Goal: Transaction & Acquisition: Book appointment/travel/reservation

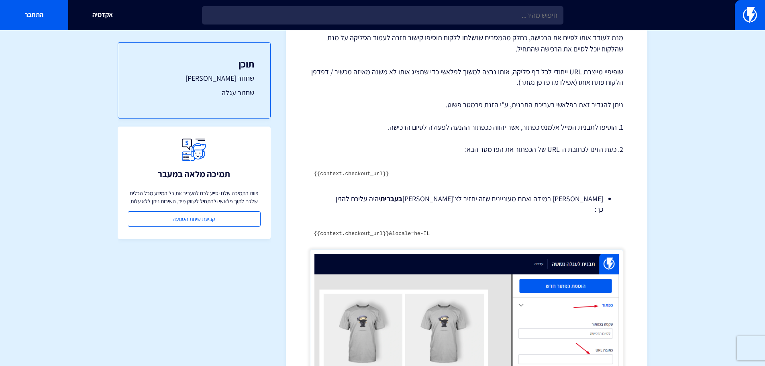
scroll to position [241, 0]
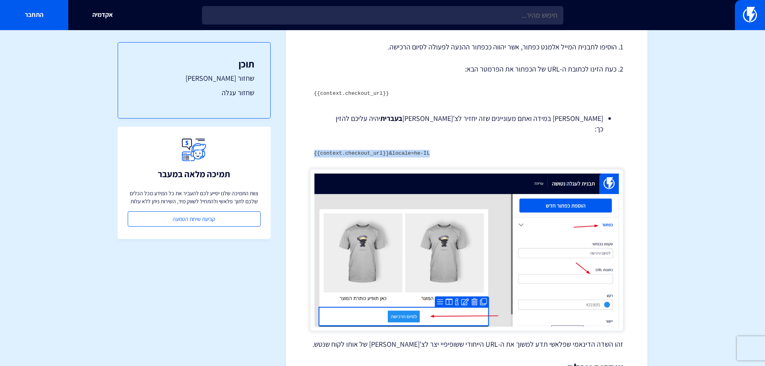
drag, startPoint x: 422, startPoint y: 125, endPoint x: 293, endPoint y: 129, distance: 128.5
click at [293, 129] on div "מרכז תמיכה תבניות דיוור אלקטרוני קישורי שחזור עגלה וצ'קאווט – שופיפיי במדריך זה…" at bounding box center [466, 165] width 361 height 729
copy code "{{context.checkout_url}}&locale=he-IL"
click at [368, 150] on code "{{context.checkout_url}}&locale=he-IL" at bounding box center [372, 153] width 116 height 6
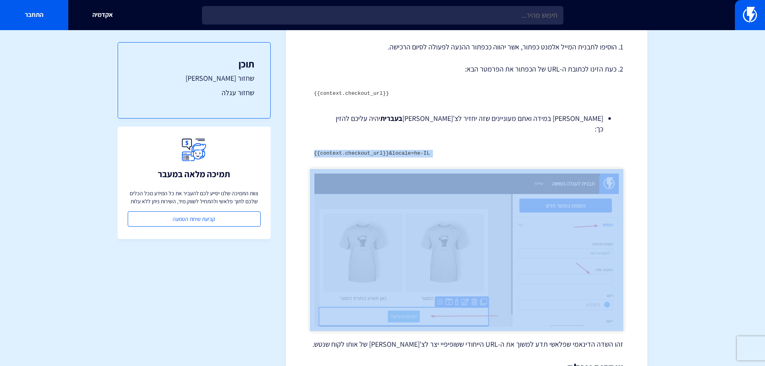
click at [368, 150] on code "{{context.checkout_url}}&locale=he-IL" at bounding box center [372, 153] width 116 height 6
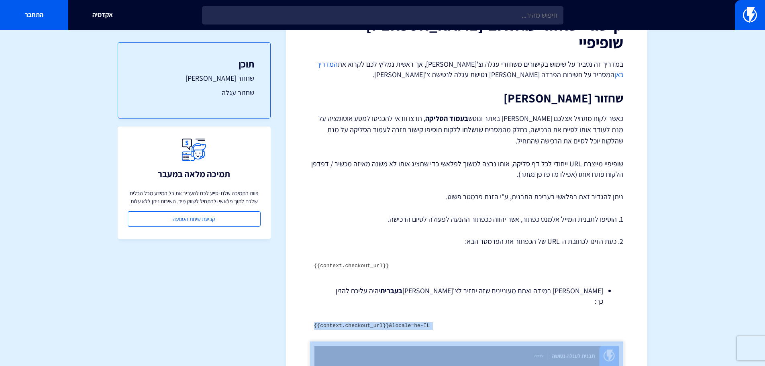
scroll to position [0, 0]
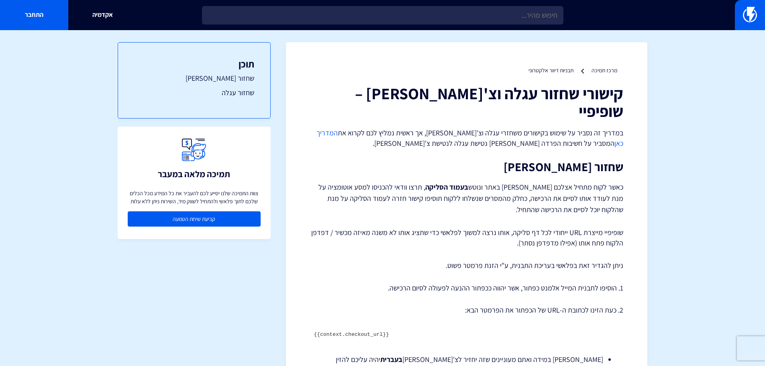
click at [207, 224] on link "קביעת שיחת הטמעה" at bounding box center [194, 218] width 133 height 15
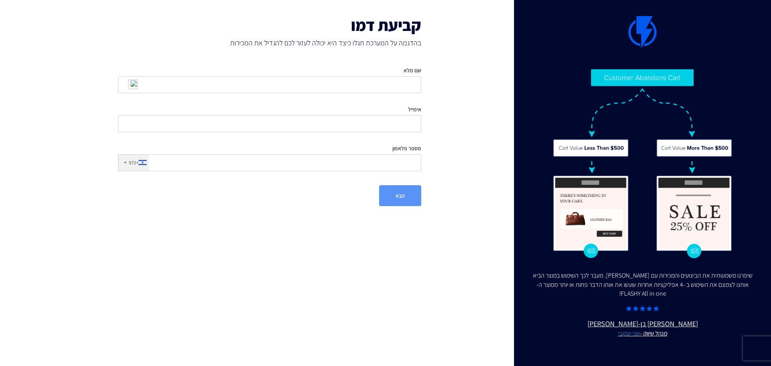
type input "[PERSON_NAME]"
click at [385, 122] on input "אימייל" at bounding box center [269, 123] width 303 height 17
type input "[EMAIL_ADDRESS][DOMAIN_NAME]"
click at [380, 164] on input "מספר פלאפון" at bounding box center [269, 162] width 303 height 17
type input "0585386075"
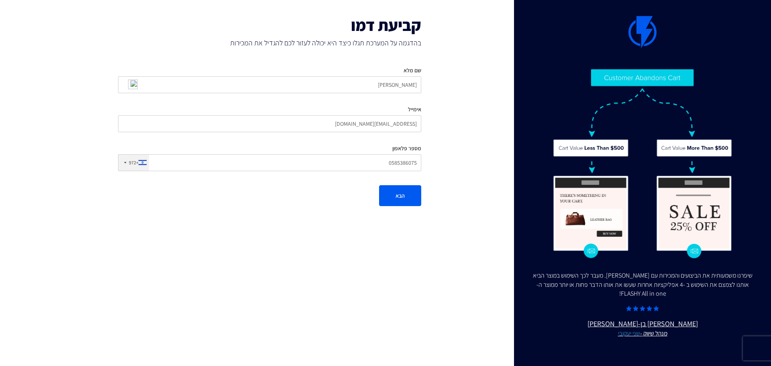
click at [403, 209] on div "קביעת דמו בהדגמה על המערכת תגלו כיצד היא יכולה לעזור לכם להגדיל את המכירות שם מ…" at bounding box center [269, 111] width 335 height 222
click at [408, 198] on button "הבא" at bounding box center [400, 195] width 42 height 21
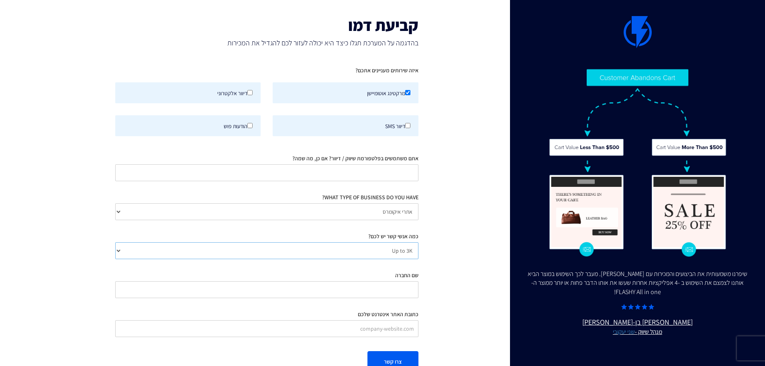
click at [383, 255] on select "Up to 3K 3K-10K 10K-25K 25K-50K 50K-100K 100K-250K 250K-500K 500K-1M 1M+" at bounding box center [266, 250] width 303 height 17
select select "number:10000"
click at [115, 242] on select "Up to 3K 3K-10K 10K-25K 25K-50K 50K-100K 100K-250K 250K-500K 500K-1M 1M+" at bounding box center [266, 250] width 303 height 17
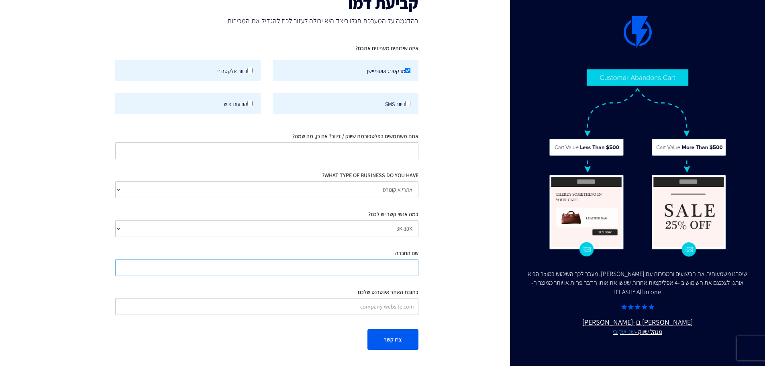
click at [407, 263] on input "שם החברה" at bounding box center [266, 267] width 303 height 17
type input "ג'פטה"
click at [421, 309] on div "איזה שירותים מעניינים אתכם? מרקטינג אוטומיישן דיוור אלקטרוני" at bounding box center [266, 180] width 315 height 283
click at [410, 308] on input "כתובת האתר אינטרנט שלכם" at bounding box center [266, 307] width 303 height 17
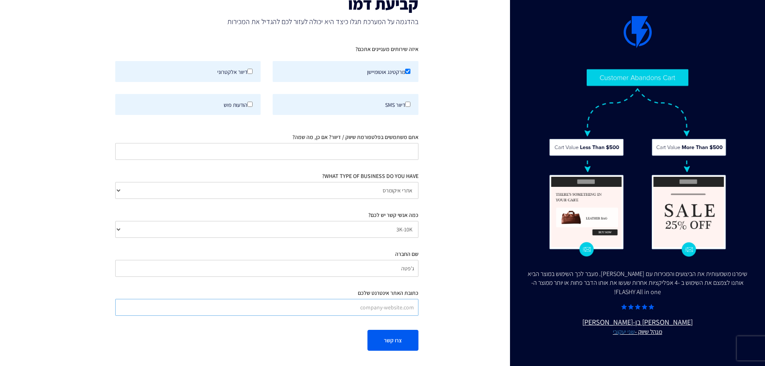
type input "[URL][DOMAIN_NAME]"
click at [432, 298] on div "קביעת דמו בהדגמה על המערכת תגלו כיצד היא יכולה לעזור לכם להגדיל את המכירות איזה…" at bounding box center [266, 173] width 335 height 388
click at [401, 153] on input "אתם משתמשים בפלטפורמת שיווק / דיוור? אם כן, מה שמה?" at bounding box center [266, 151] width 303 height 17
type input "Shopify Email & Flow"
click at [471, 147] on div "שיפרנו משמעותית את הביצועים והמכירות עם [PERSON_NAME]. מעבר לכך השימוש במוצר הב…" at bounding box center [382, 173] width 695 height 388
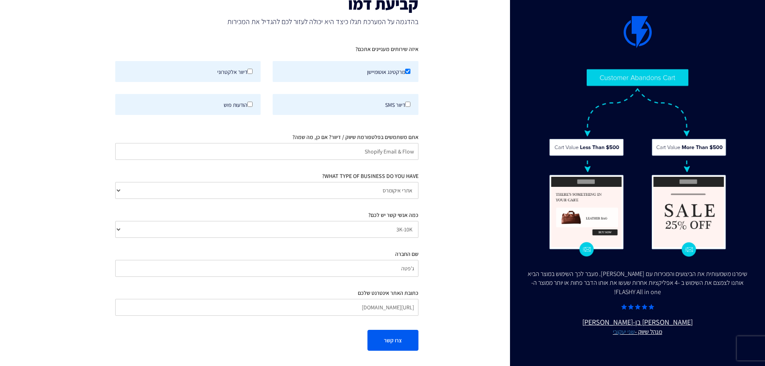
click at [250, 74] on div at bounding box center [249, 71] width 5 height 9
click at [250, 74] on input "דיוור אלקטרוני" at bounding box center [249, 71] width 5 height 5
checkbox input "true"
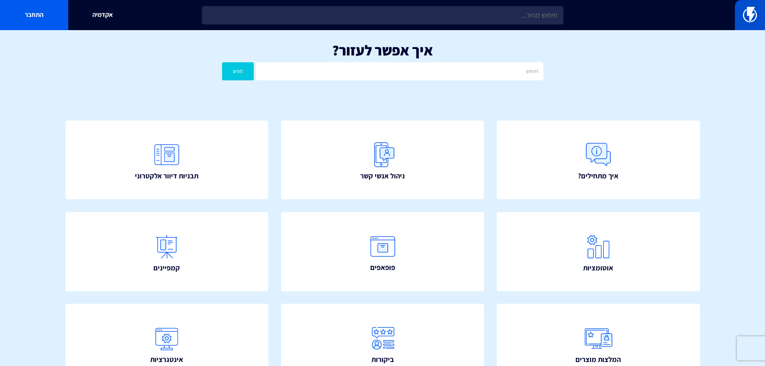
click at [746, 7] on img at bounding box center [750, 15] width 14 height 16
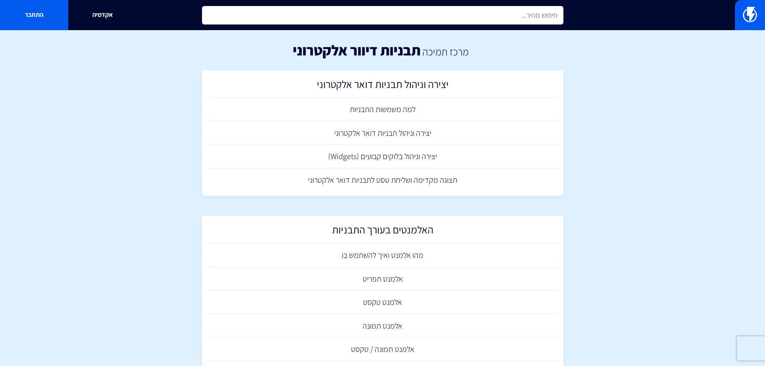
click at [491, 20] on input "text" at bounding box center [382, 15] width 361 height 18
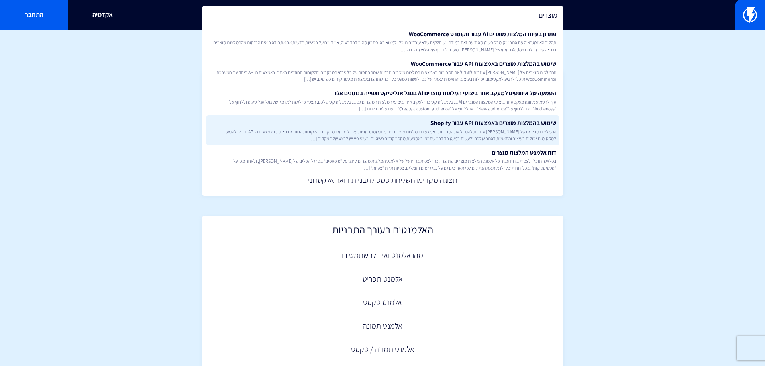
type input "מוצרים"
click at [554, 133] on span "ההמלצות מוצרים של [PERSON_NAME] עוזרות להגדיל את המכירות באמצעות המלצות מוצרים …" at bounding box center [382, 135] width 347 height 14
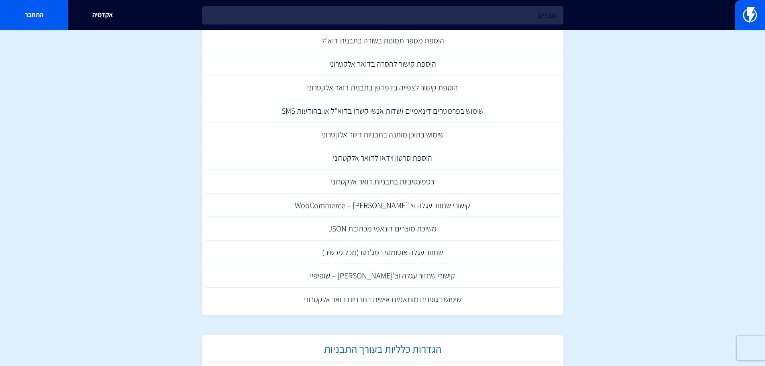
scroll to position [687, 0]
